Goal: Complete application form

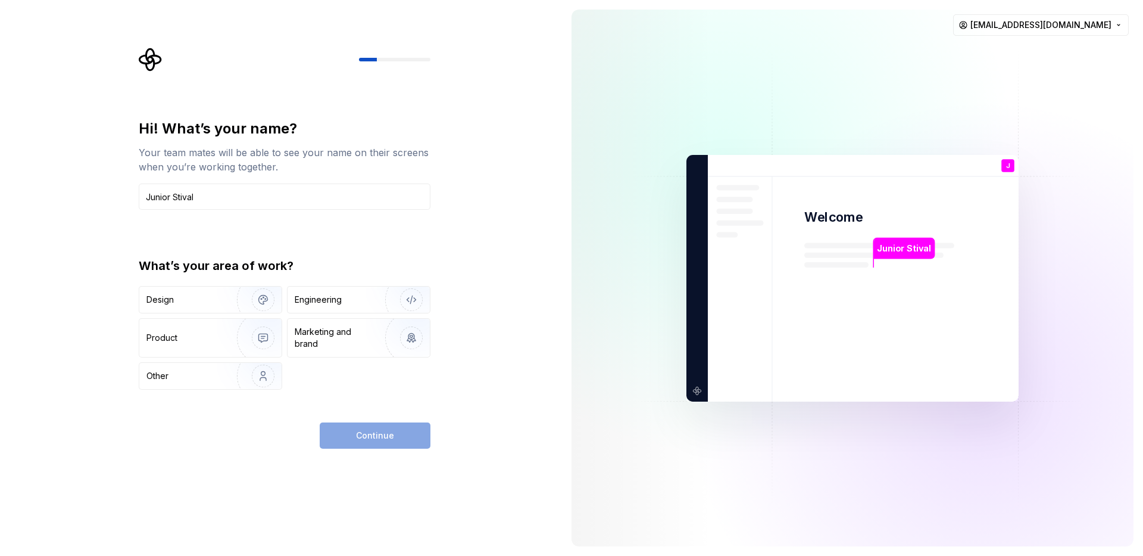
type input "Junior Stival"
type button "Design"
click at [216, 341] on div "Product" at bounding box center [185, 338] width 79 height 12
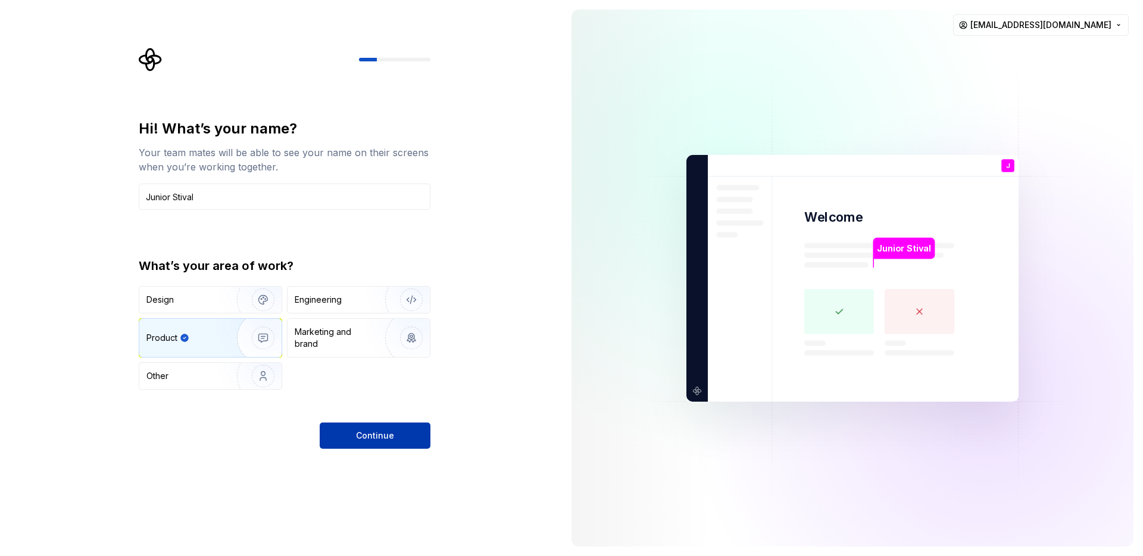
click at [407, 436] on button "Continue" at bounding box center [375, 435] width 111 height 26
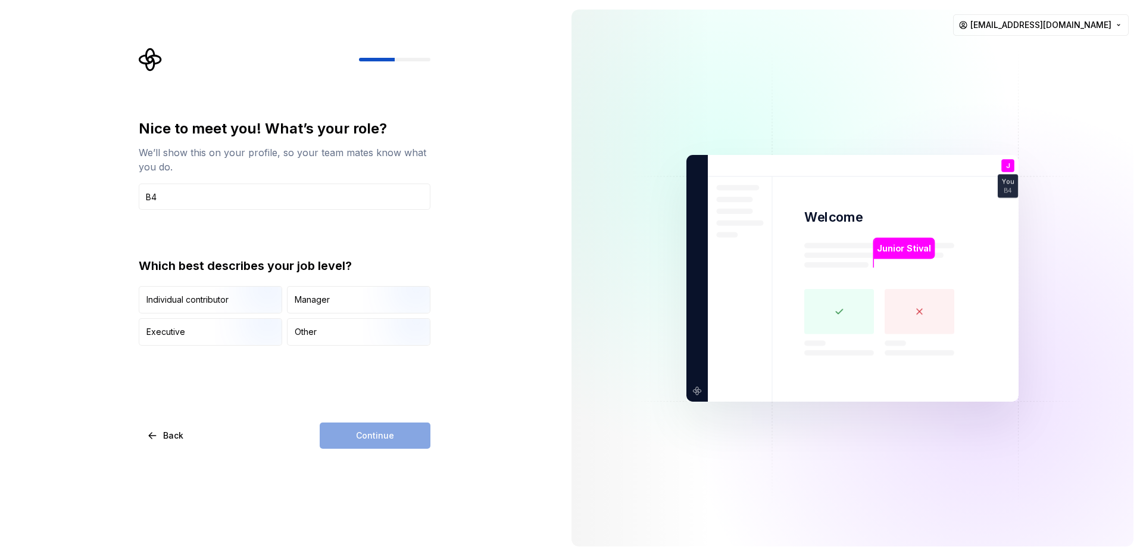
type input "B"
